Goal: Check status: Check status

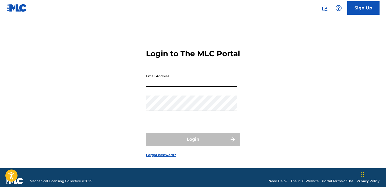
click at [173, 87] on input "Email Address" at bounding box center [191, 78] width 91 height 15
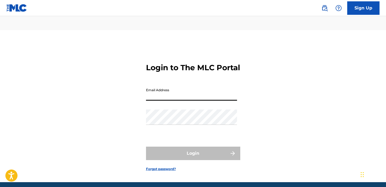
type input "[EMAIL_ADDRESS][DOMAIN_NAME]"
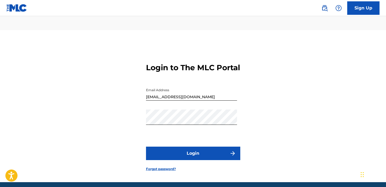
click at [204, 147] on button "Login" at bounding box center [193, 153] width 94 height 13
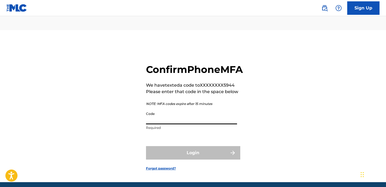
click at [157, 113] on input "Code" at bounding box center [191, 116] width 91 height 15
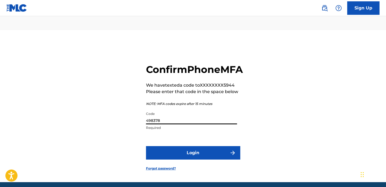
type input "498378"
click at [194, 146] on button "Login" at bounding box center [193, 152] width 94 height 13
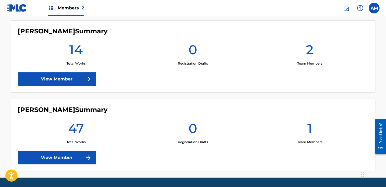
scroll to position [167, 0]
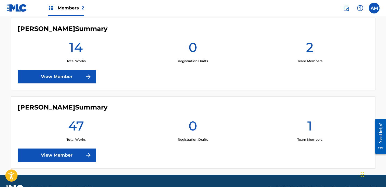
click at [65, 149] on link "View Member" at bounding box center [57, 155] width 78 height 13
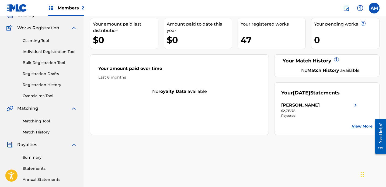
scroll to position [53, 0]
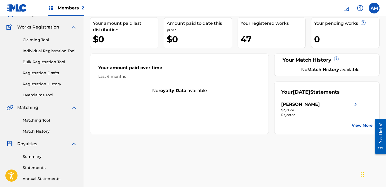
click at [37, 154] on link "Summary" at bounding box center [50, 157] width 54 height 6
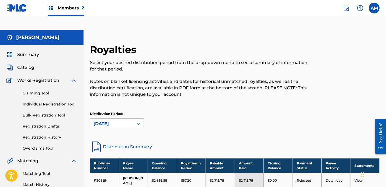
scroll to position [37, 0]
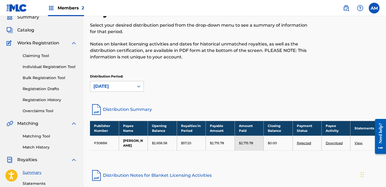
click at [309, 141] on link "Rejected" at bounding box center [304, 143] width 14 height 4
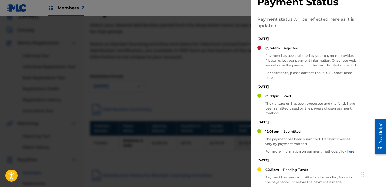
scroll to position [15, 0]
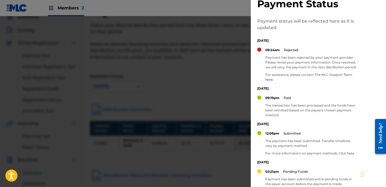
click at [269, 82] on link "here." at bounding box center [269, 80] width 8 height 4
click at [141, 64] on div at bounding box center [193, 109] width 386 height 187
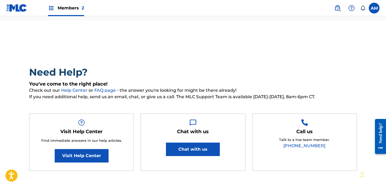
scroll to position [8, 0]
